Goal: Task Accomplishment & Management: Use online tool/utility

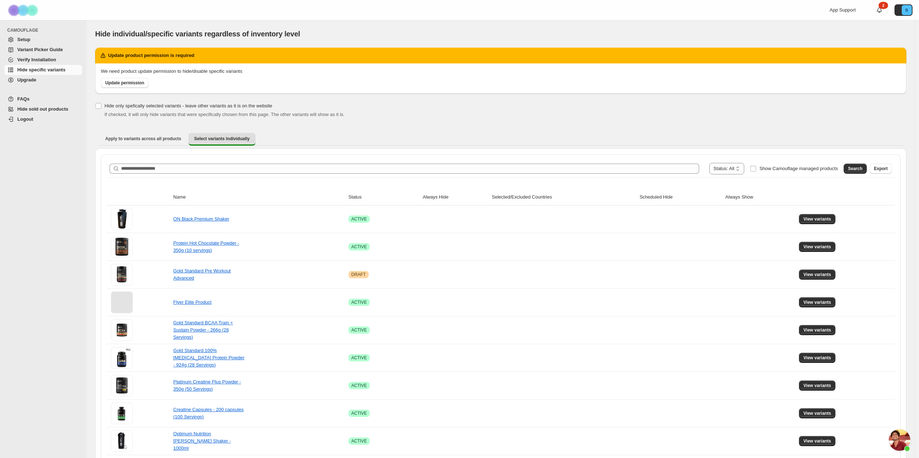
click at [36, 54] on link "Variant Picker Guide" at bounding box center [43, 50] width 78 height 10
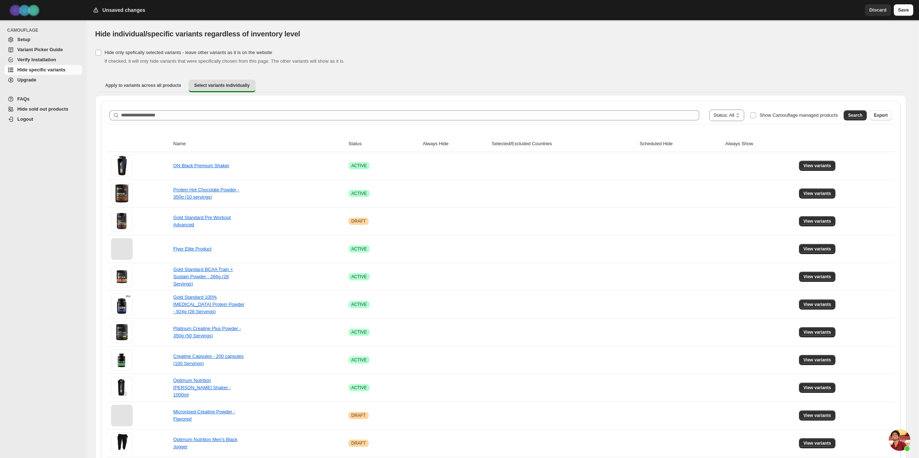
click at [900, 8] on span "Save" at bounding box center [903, 9] width 11 height 7
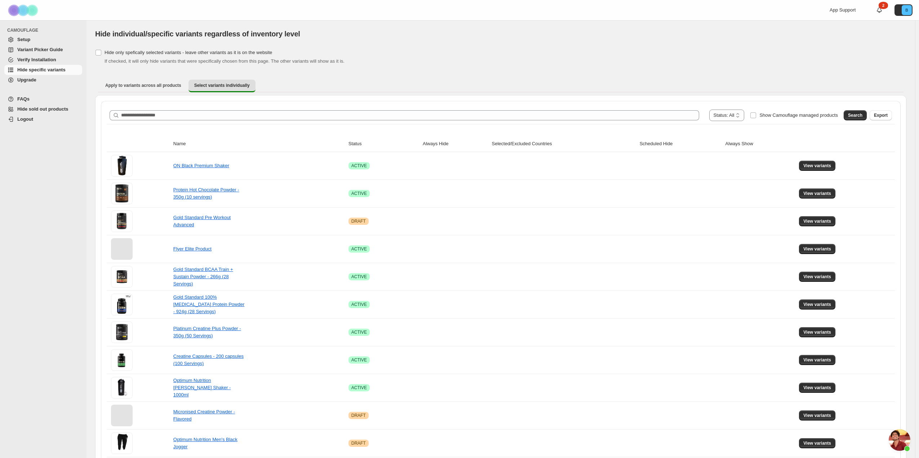
click at [185, 123] on div "**********" at bounding box center [501, 115] width 788 height 17
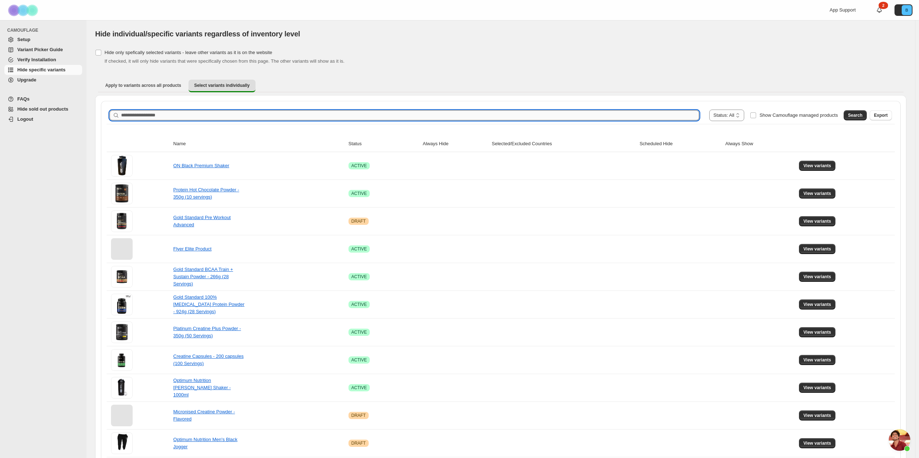
click at [186, 119] on input "Search product name" at bounding box center [410, 115] width 578 height 10
click at [860, 115] on span "Search" at bounding box center [855, 115] width 14 height 6
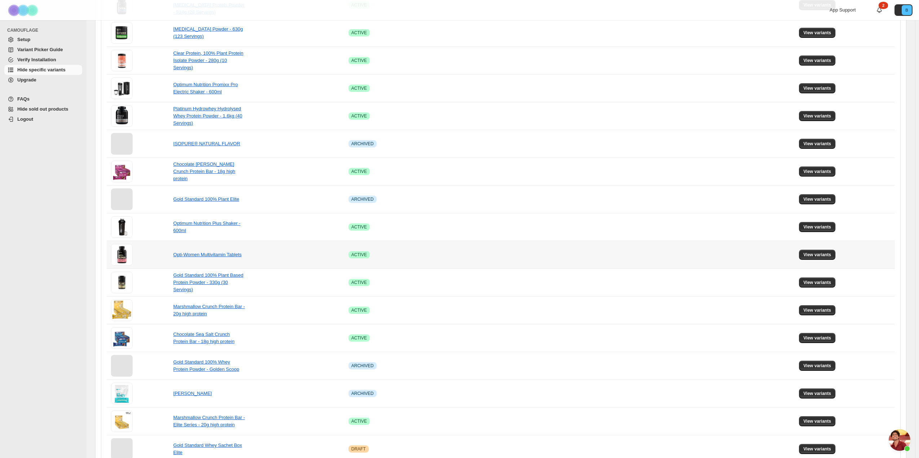
scroll to position [279, 0]
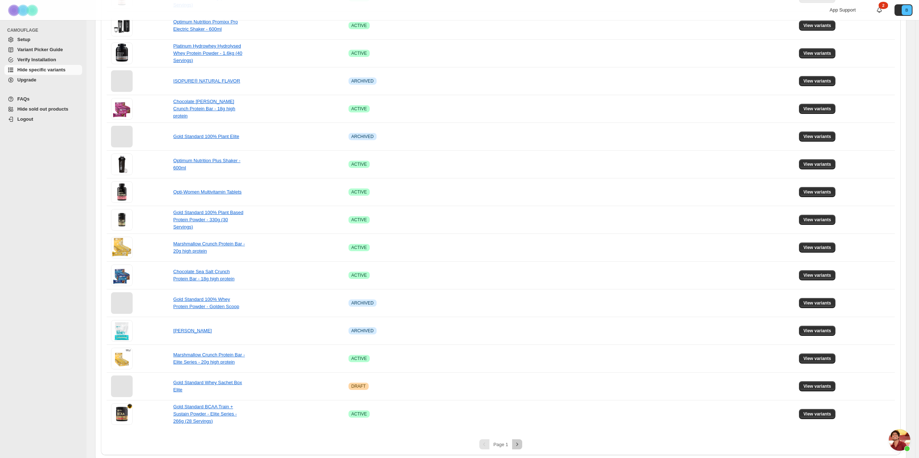
click at [516, 442] on icon "Next" at bounding box center [516, 444] width 7 height 7
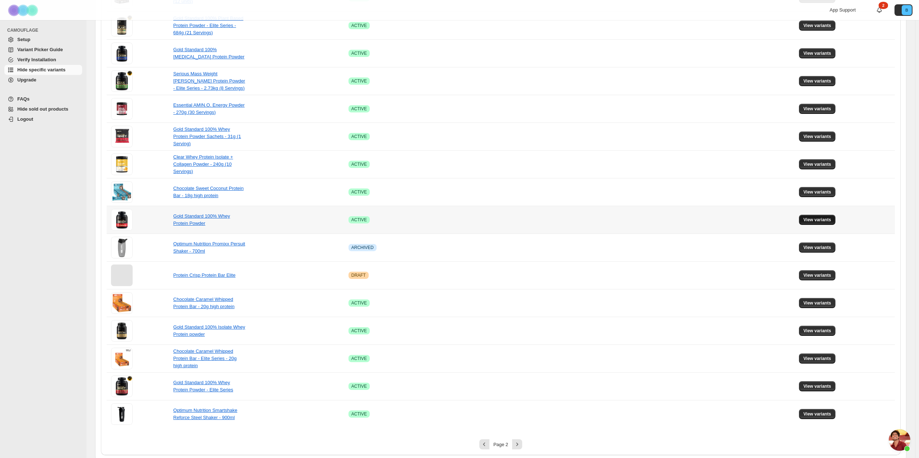
click at [829, 215] on button "View variants" at bounding box center [817, 220] width 36 height 10
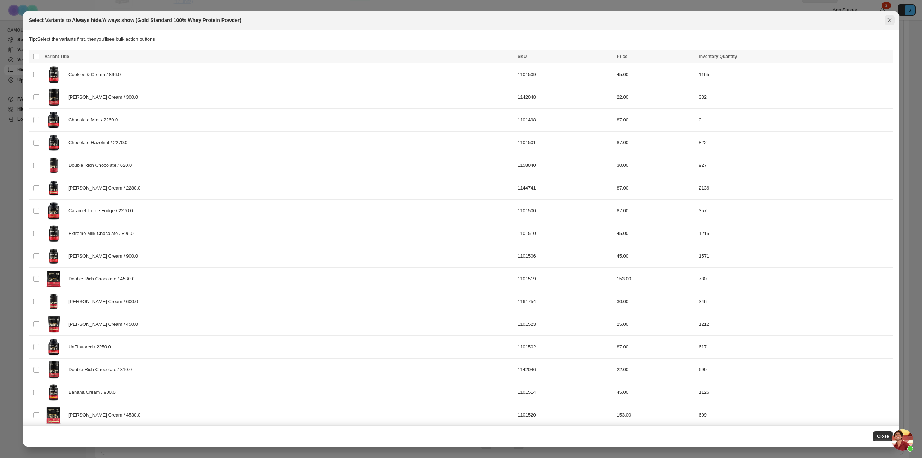
click at [887, 21] on icon "Close" at bounding box center [889, 20] width 7 height 7
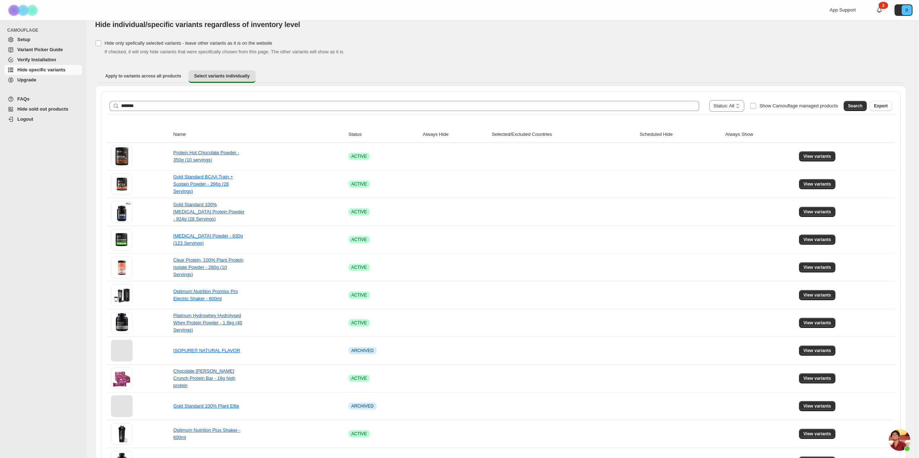
scroll to position [0, 0]
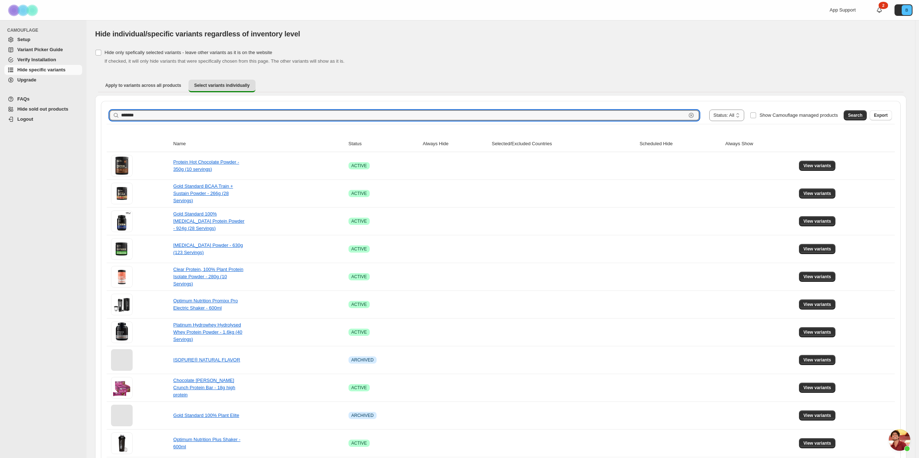
drag, startPoint x: 143, startPoint y: 116, endPoint x: 98, endPoint y: 110, distance: 45.9
click at [97, 109] on div "**********" at bounding box center [500, 417] width 811 height 645
type input "**********"
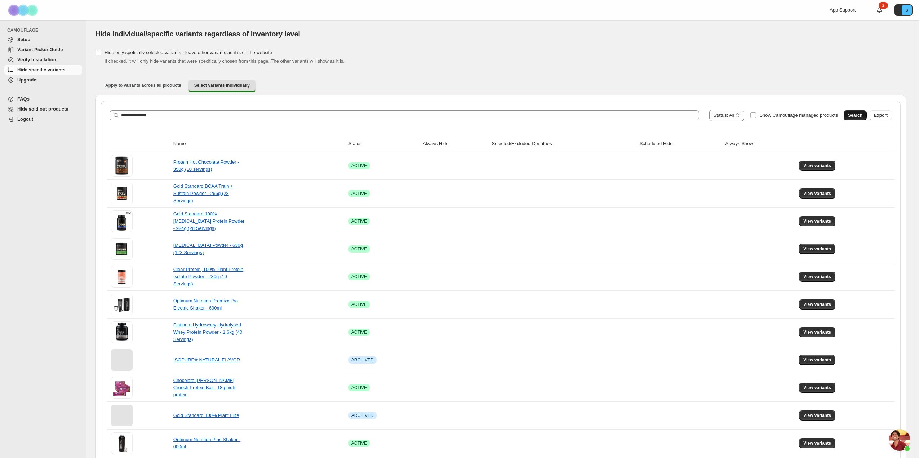
click at [852, 117] on button "Search" at bounding box center [854, 115] width 23 height 10
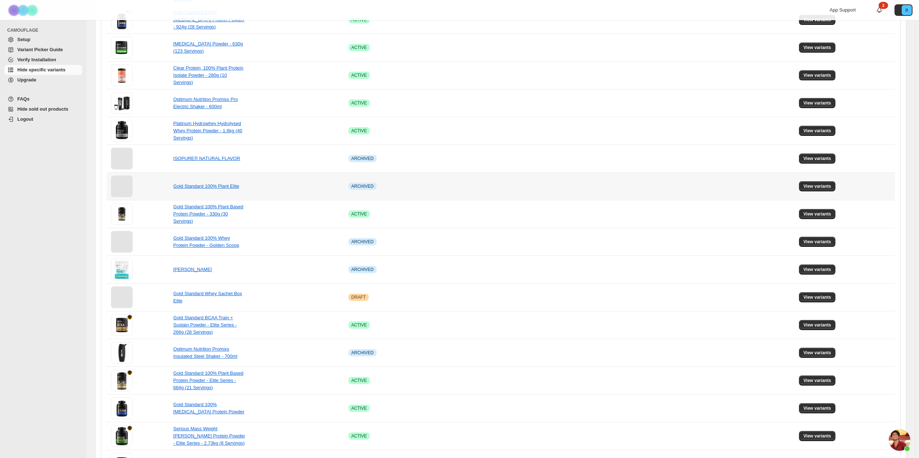
scroll to position [279, 0]
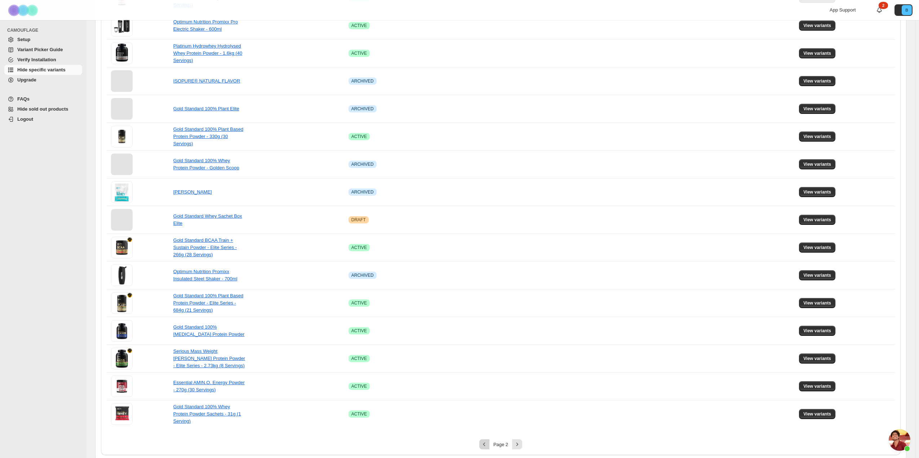
click at [488, 442] on icon "Previous" at bounding box center [484, 444] width 7 height 7
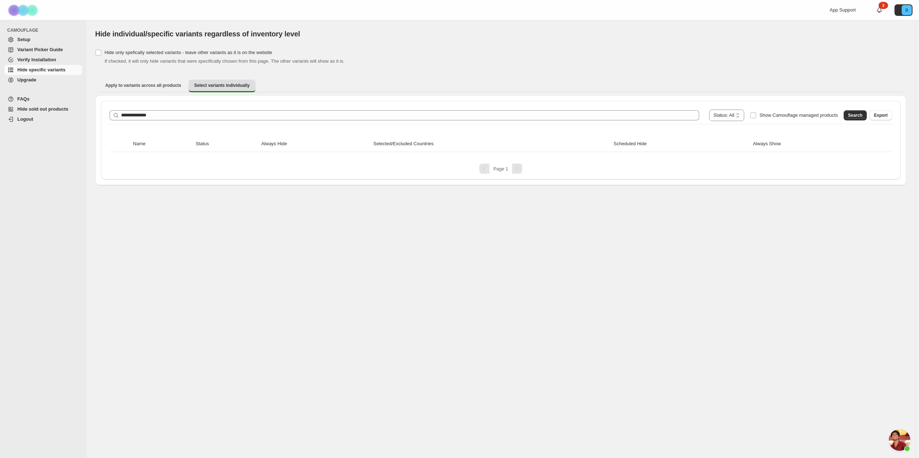
scroll to position [0, 0]
click at [857, 115] on span "Search" at bounding box center [858, 115] width 14 height 6
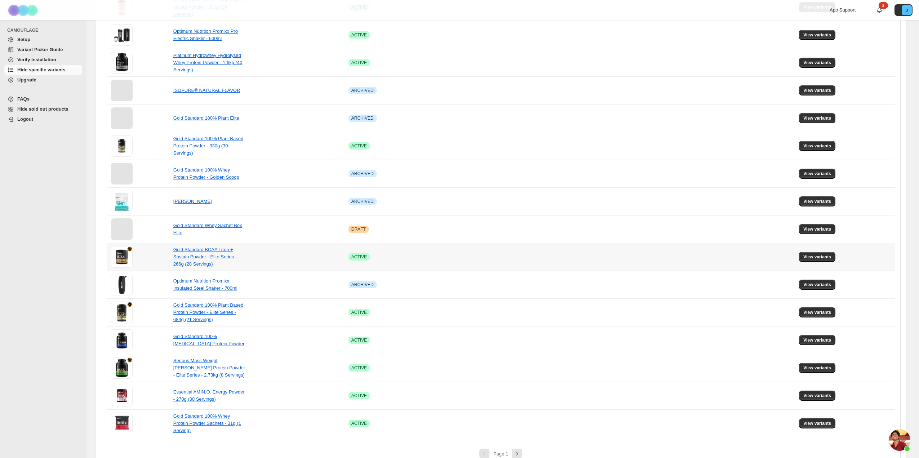
scroll to position [279, 0]
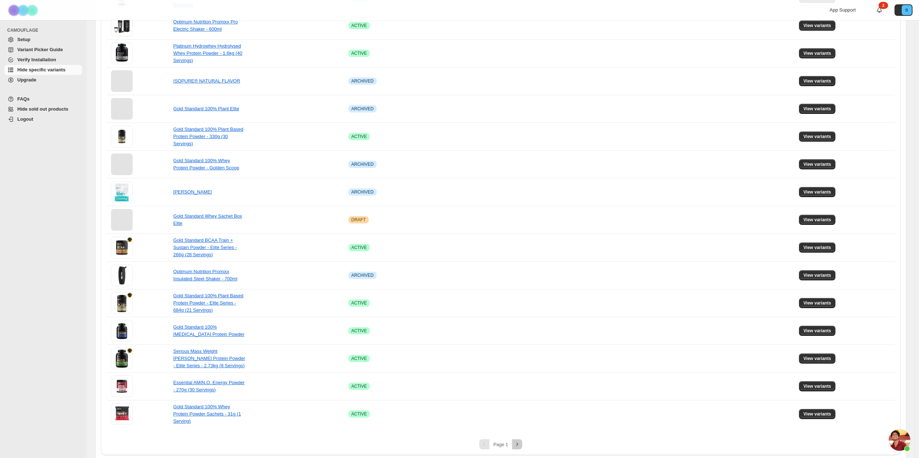
click at [516, 441] on icon "Next" at bounding box center [516, 444] width 7 height 7
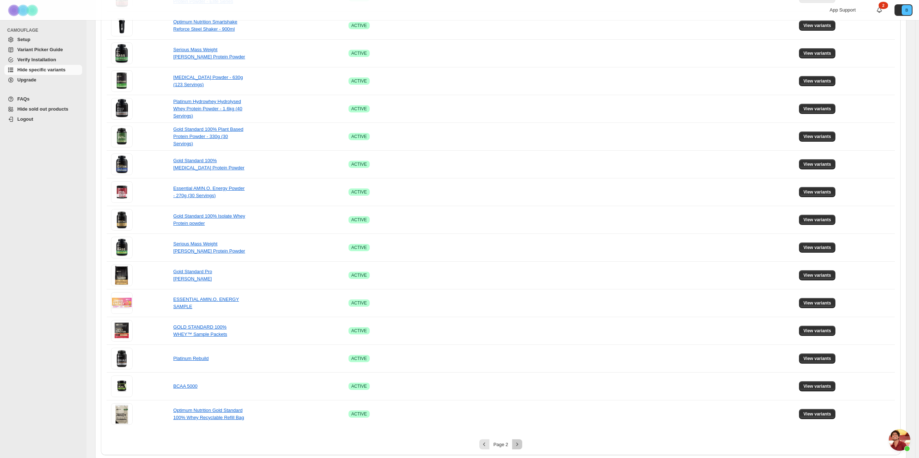
click at [517, 441] on icon "Next" at bounding box center [516, 444] width 7 height 7
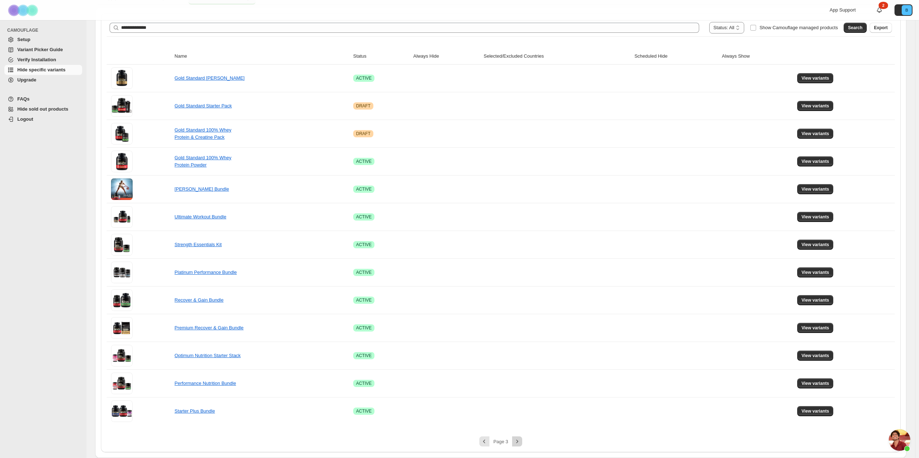
scroll to position [85, 0]
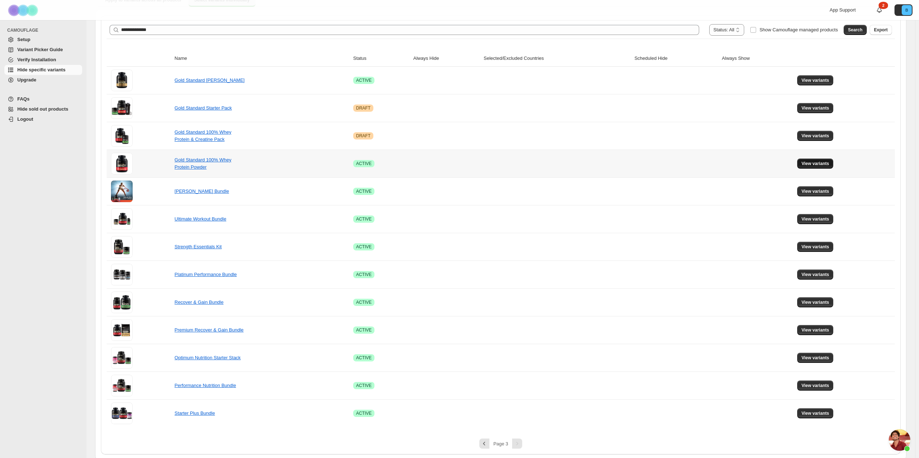
click at [820, 166] on button "View variants" at bounding box center [815, 164] width 36 height 10
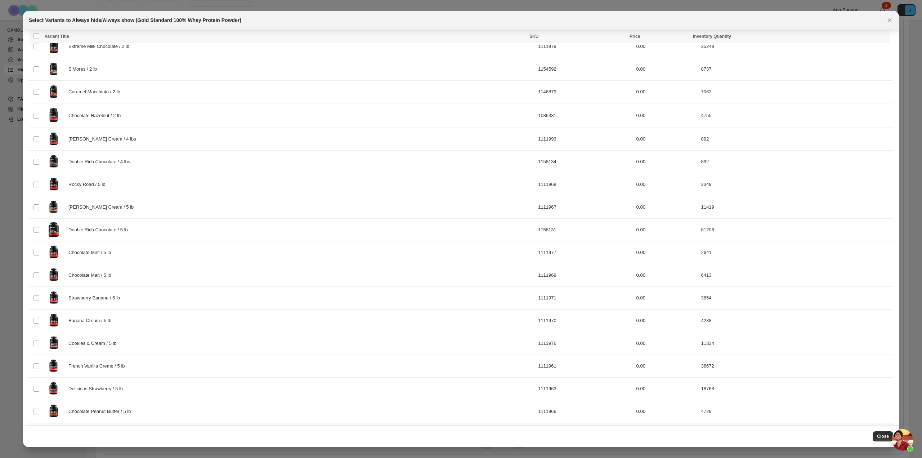
scroll to position [889, 0]
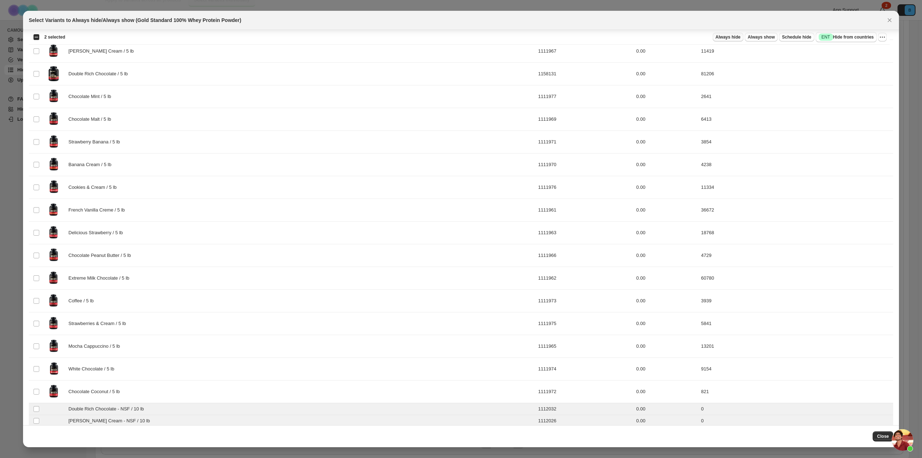
click at [741, 38] on span "Always hide" at bounding box center [728, 37] width 25 height 6
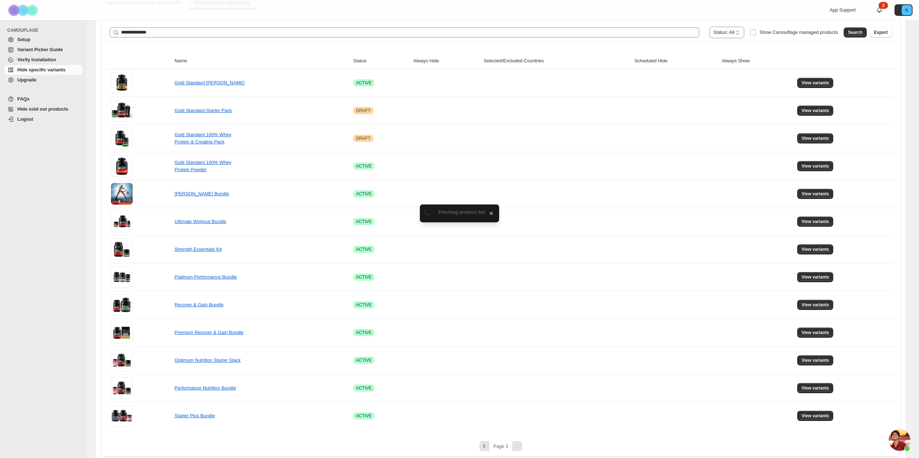
scroll to position [85, 0]
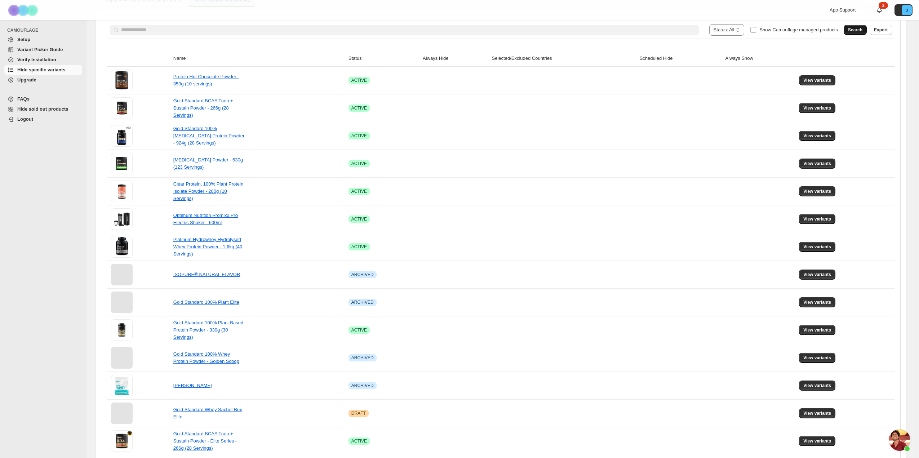
click at [862, 30] on span "Search" at bounding box center [855, 30] width 14 height 6
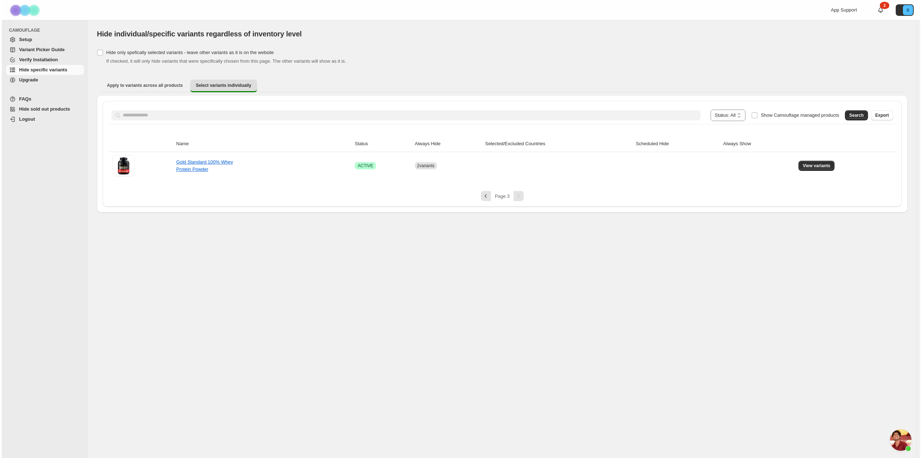
scroll to position [0, 0]
click at [812, 168] on button "View variants" at bounding box center [818, 166] width 36 height 10
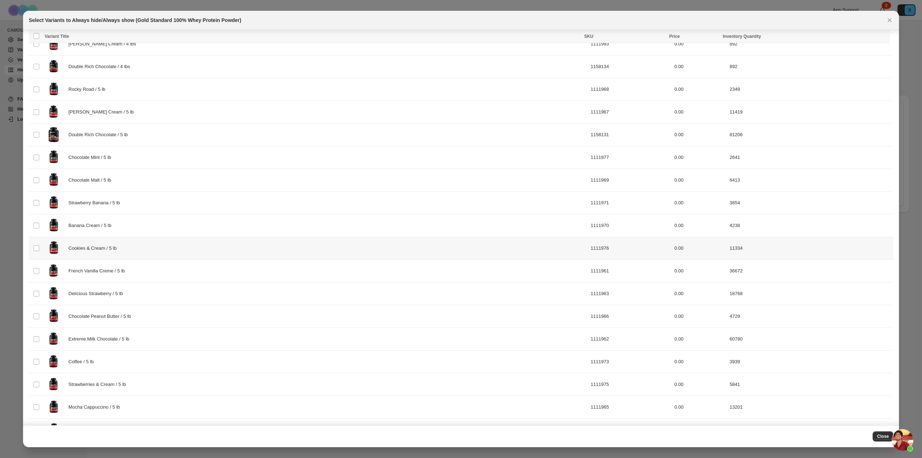
scroll to position [895, 0]
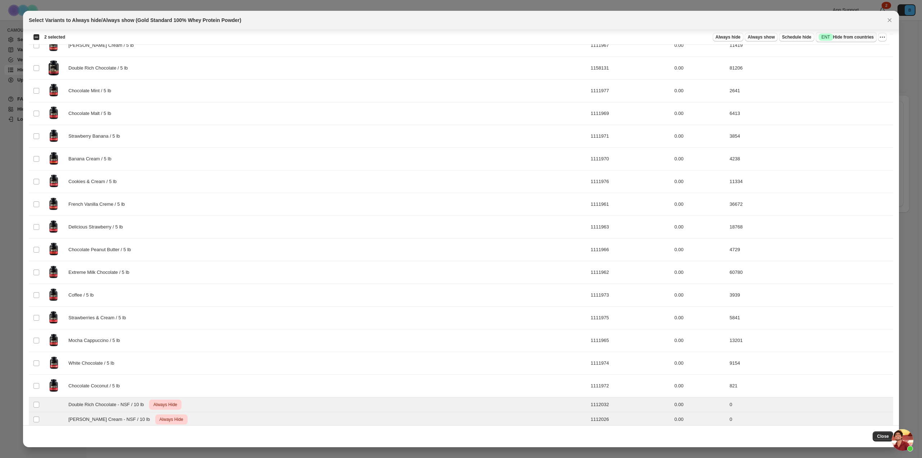
click at [837, 36] on span "Success ENT Hide from countries" at bounding box center [846, 37] width 55 height 7
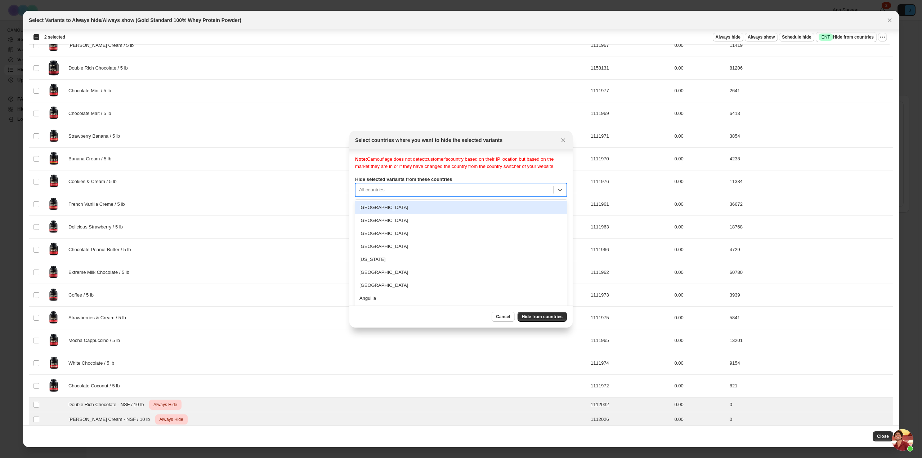
click at [474, 193] on div "All countries" at bounding box center [461, 190] width 212 height 14
type input "***"
click at [509, 206] on div "Japan" at bounding box center [461, 207] width 212 height 13
type input "****"
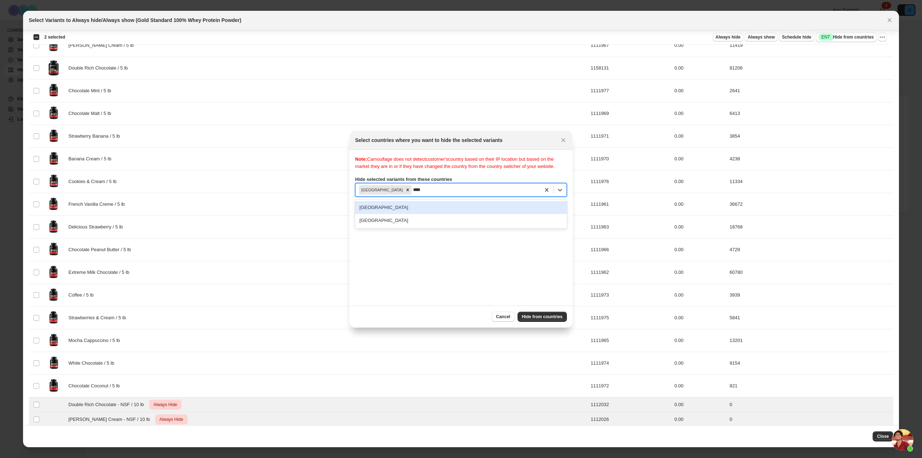
click at [460, 204] on div "Australia" at bounding box center [461, 207] width 212 height 13
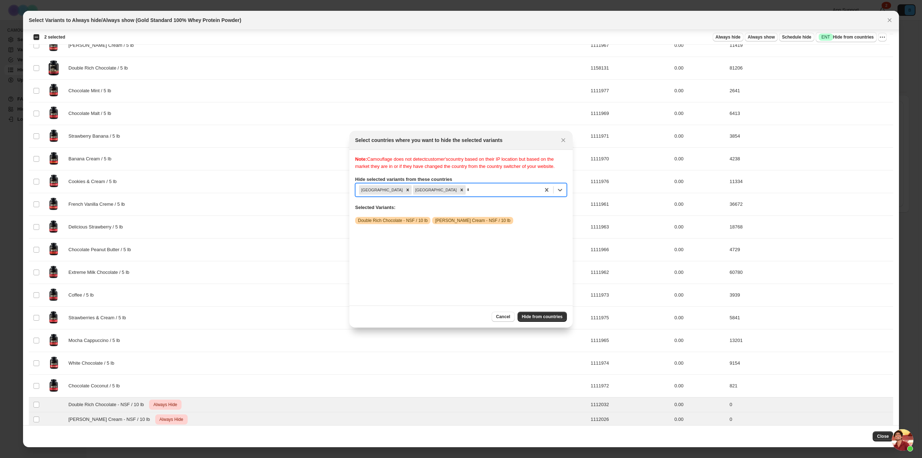
scroll to position [2, 0]
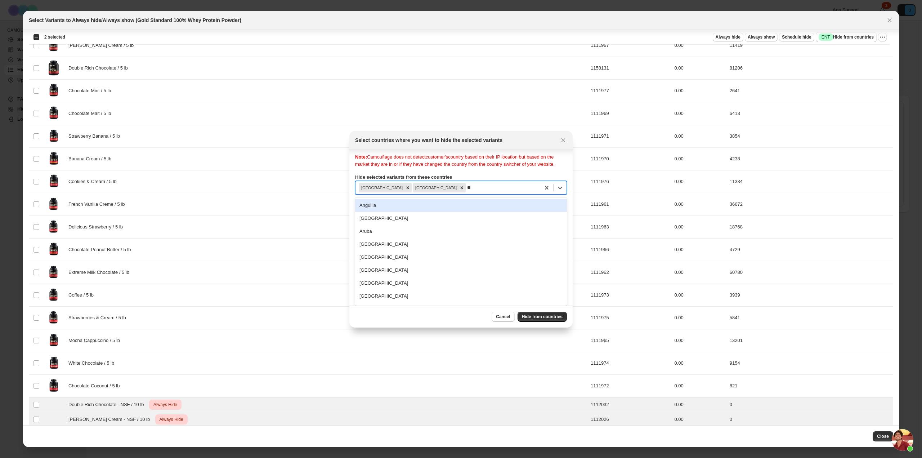
type input "***"
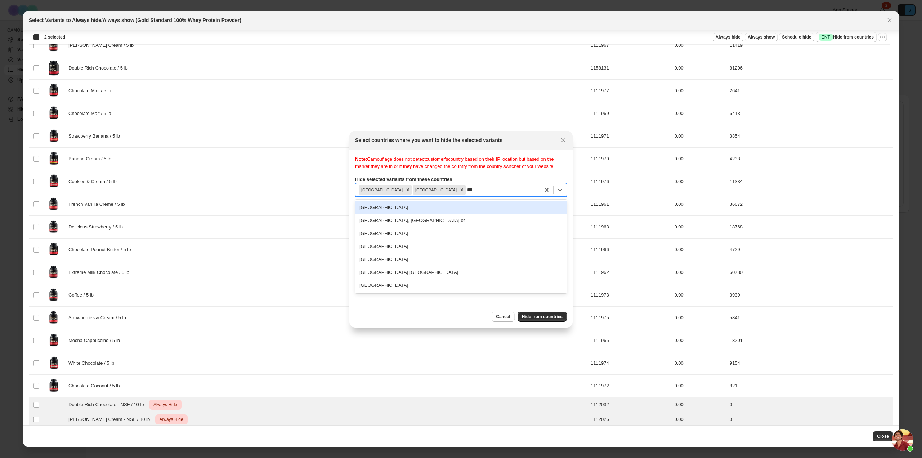
scroll to position [0, 0]
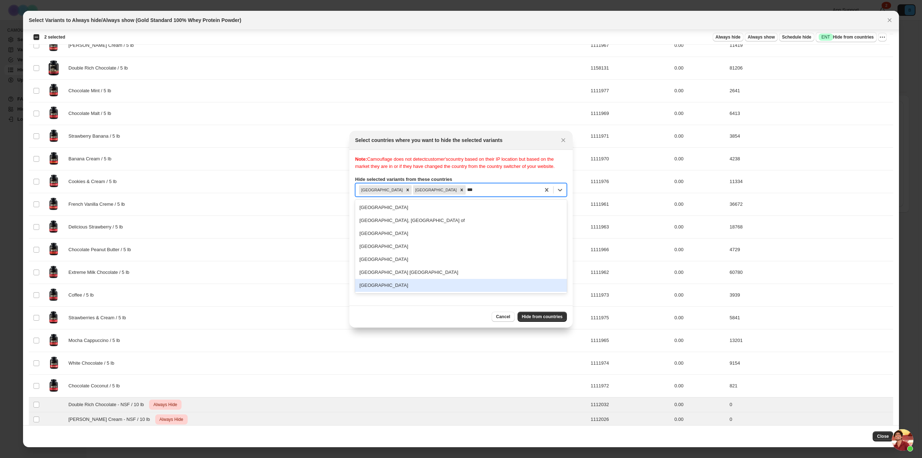
click at [402, 282] on div "United States" at bounding box center [461, 285] width 212 height 13
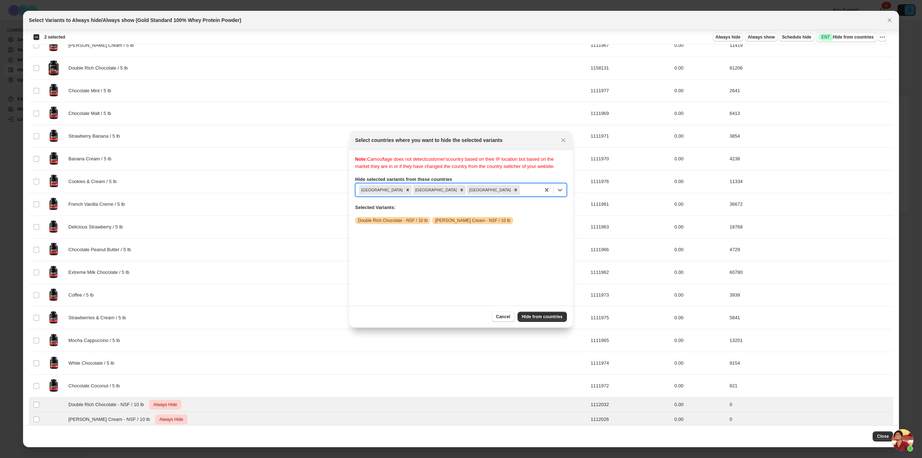
click at [521, 191] on div ":r6f:" at bounding box center [528, 190] width 15 height 9
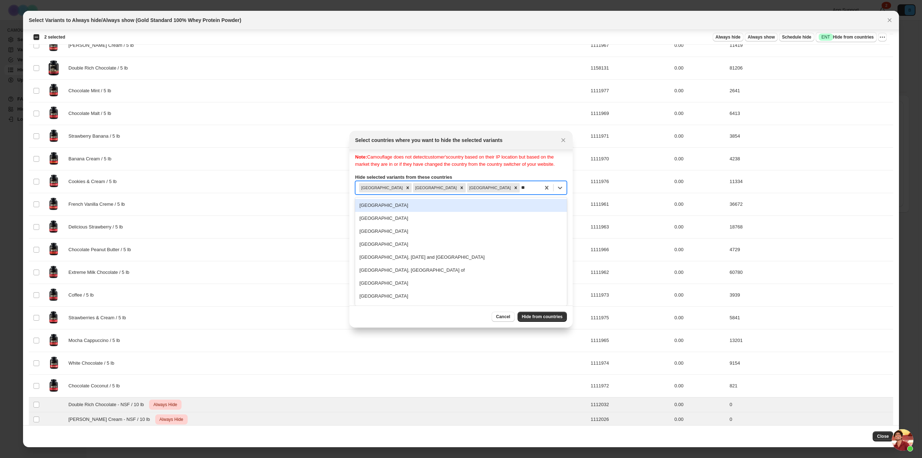
type input "***"
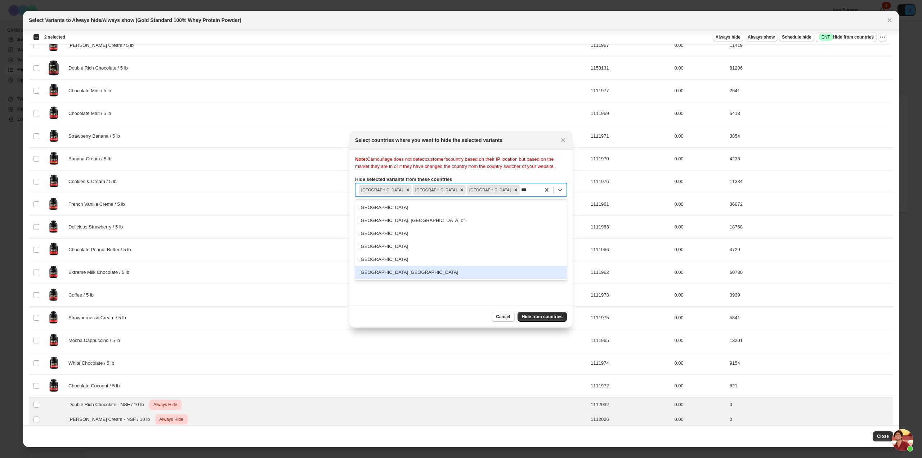
click at [409, 272] on div "United States Minor Outlying Islands" at bounding box center [461, 272] width 212 height 13
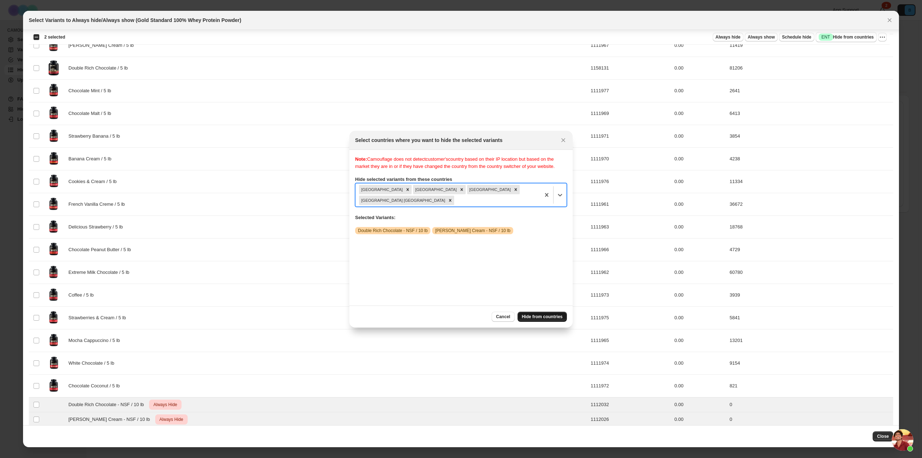
click at [533, 315] on span "Hide from countries" at bounding box center [542, 317] width 41 height 6
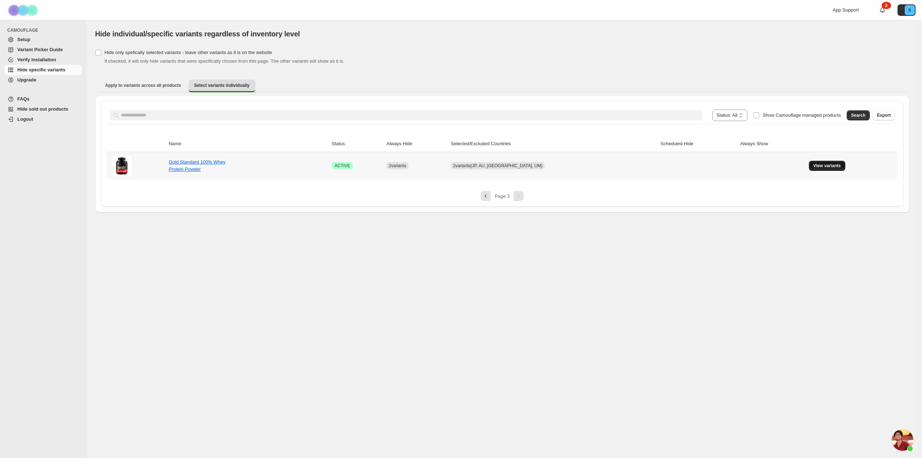
click at [824, 166] on span "View variants" at bounding box center [827, 166] width 28 height 6
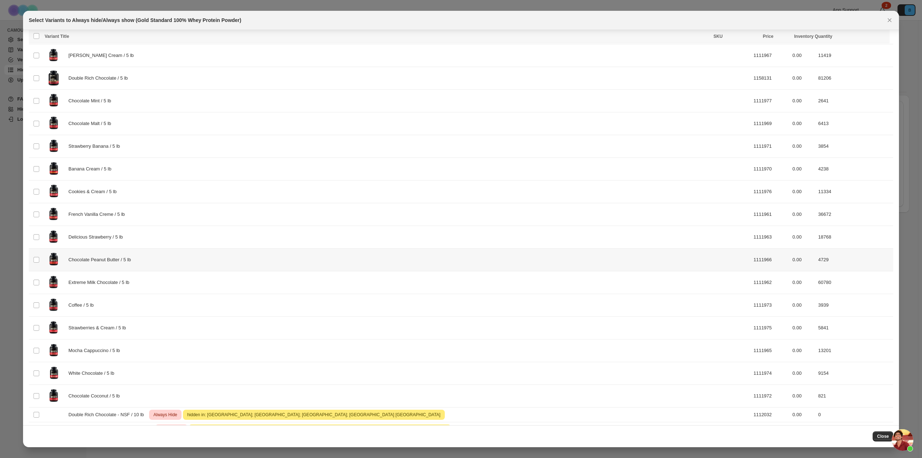
scroll to position [895, 0]
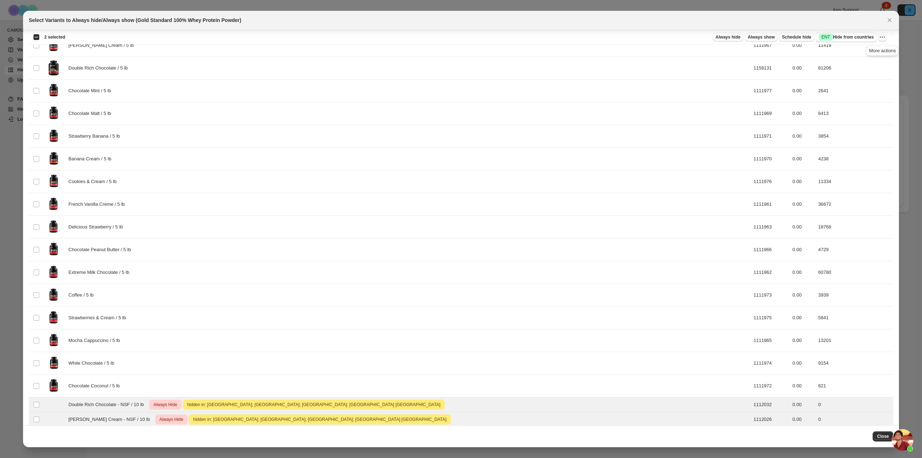
click at [882, 38] on icon "More actions" at bounding box center [882, 37] width 7 height 7
click at [869, 50] on span "Undo always hide" at bounding box center [856, 51] width 52 height 7
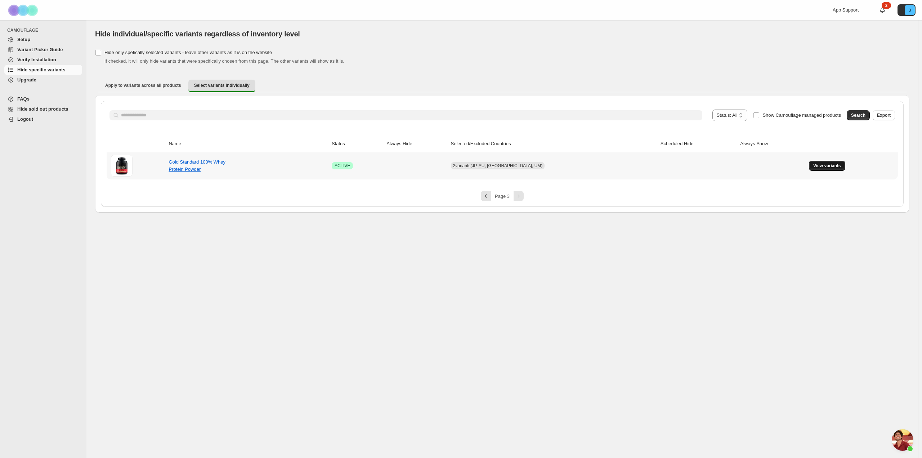
click at [820, 164] on span "View variants" at bounding box center [827, 166] width 28 height 6
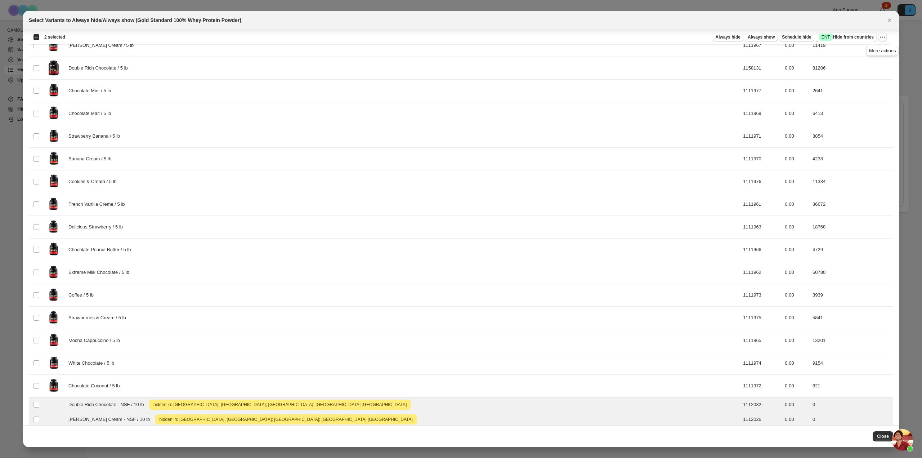
click at [882, 36] on icon "More actions" at bounding box center [882, 37] width 7 height 7
click at [890, 19] on icon "Close" at bounding box center [889, 20] width 7 height 7
